Goal: Transaction & Acquisition: Purchase product/service

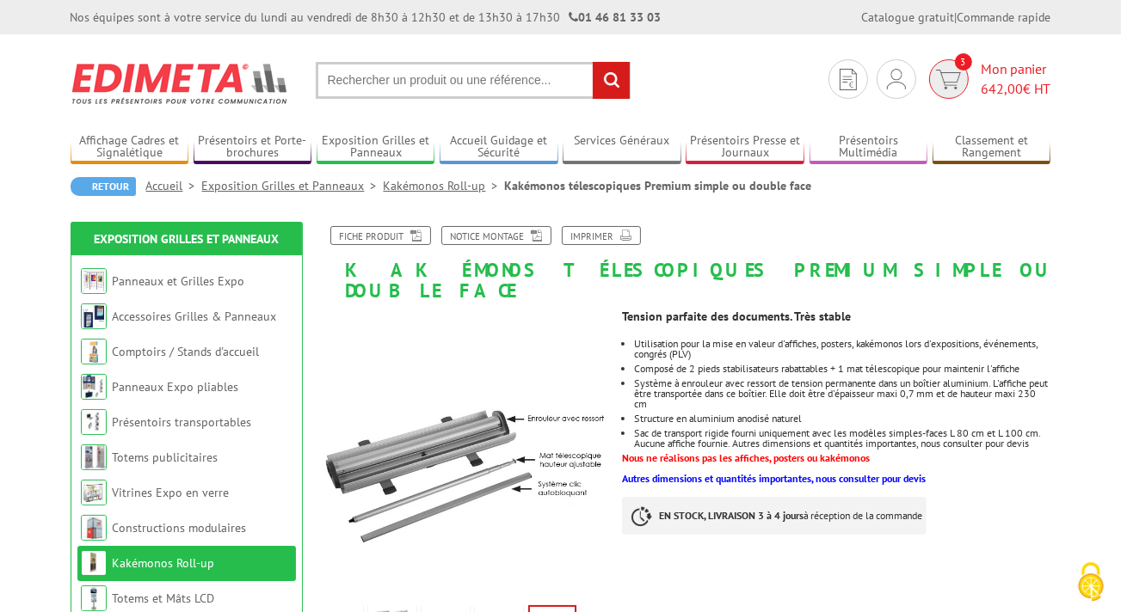
click at [940, 81] on img at bounding box center [948, 80] width 25 height 20
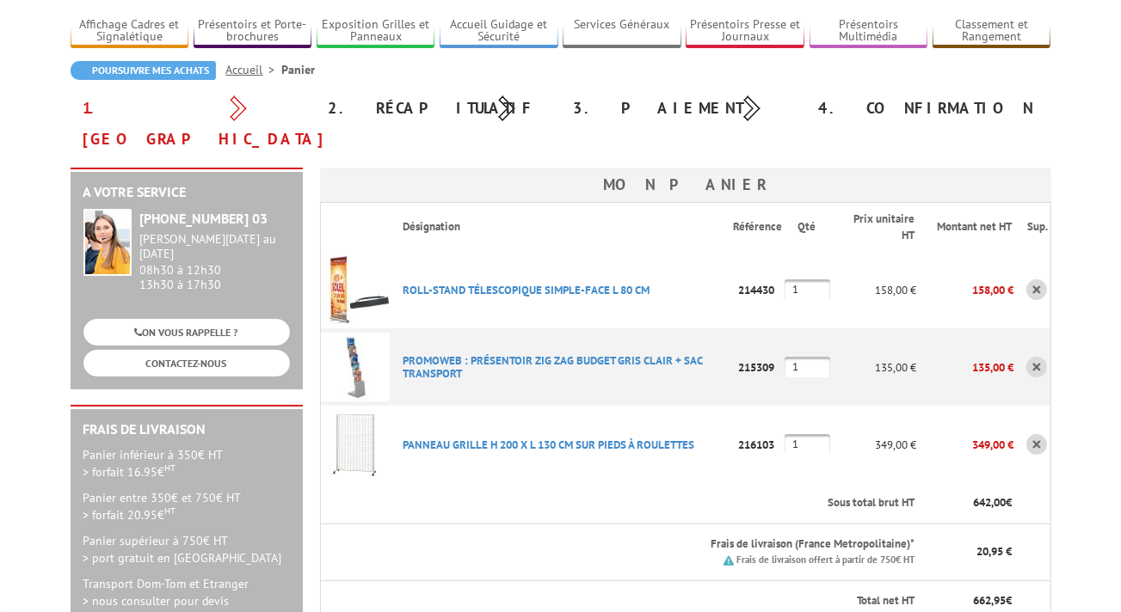
scroll to position [181, 0]
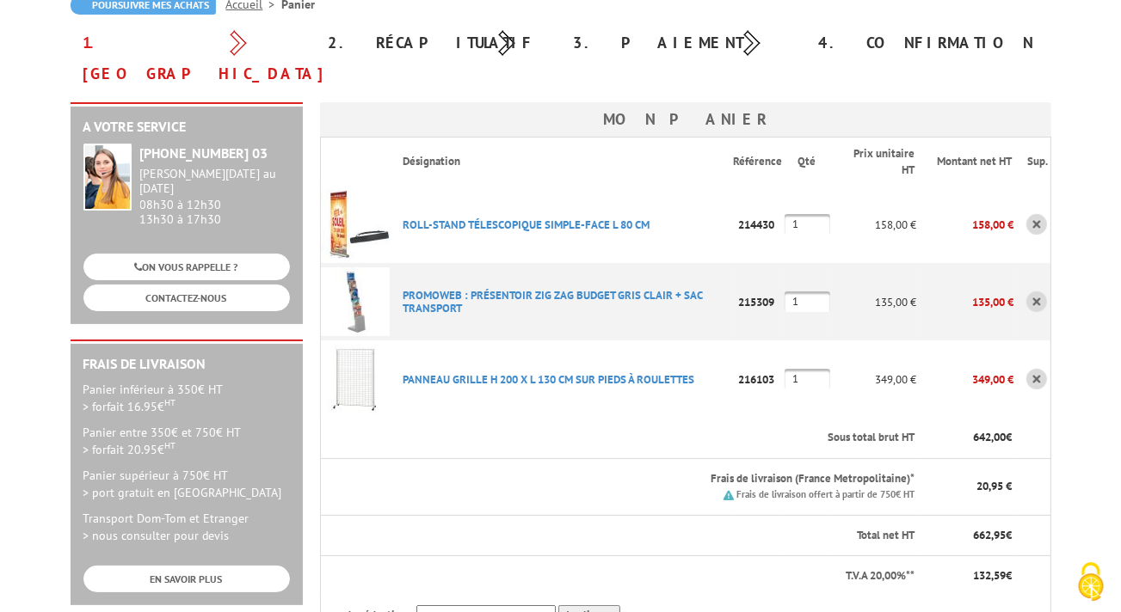
click at [1034, 214] on link at bounding box center [1036, 224] width 21 height 21
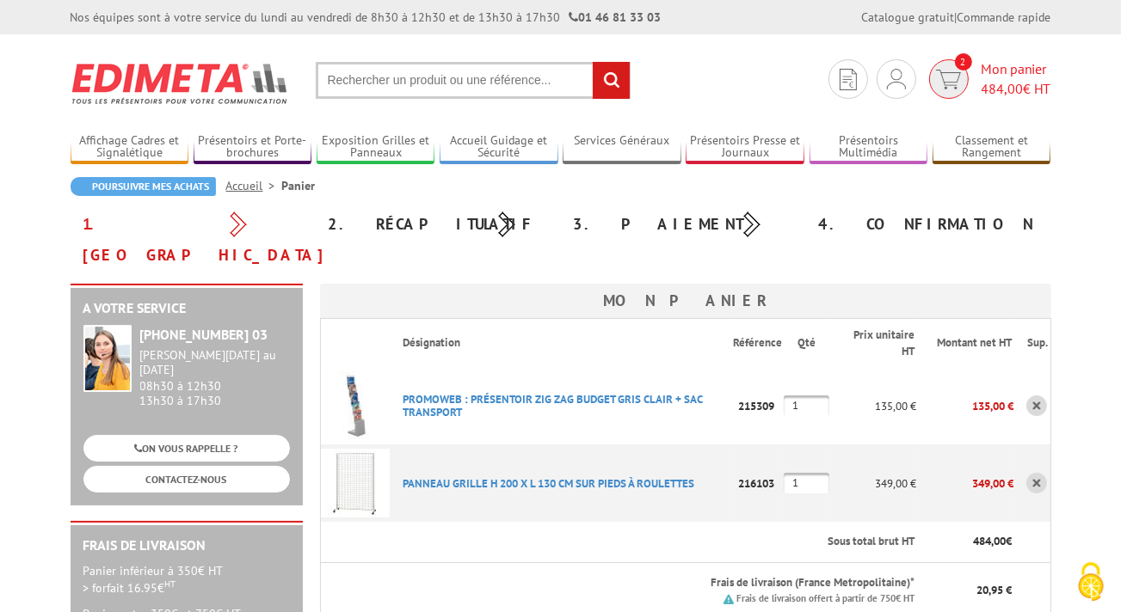
click at [1002, 71] on span "Mon panier 484,00 € HT" at bounding box center [1016, 79] width 70 height 40
